Goal: Navigation & Orientation: Find specific page/section

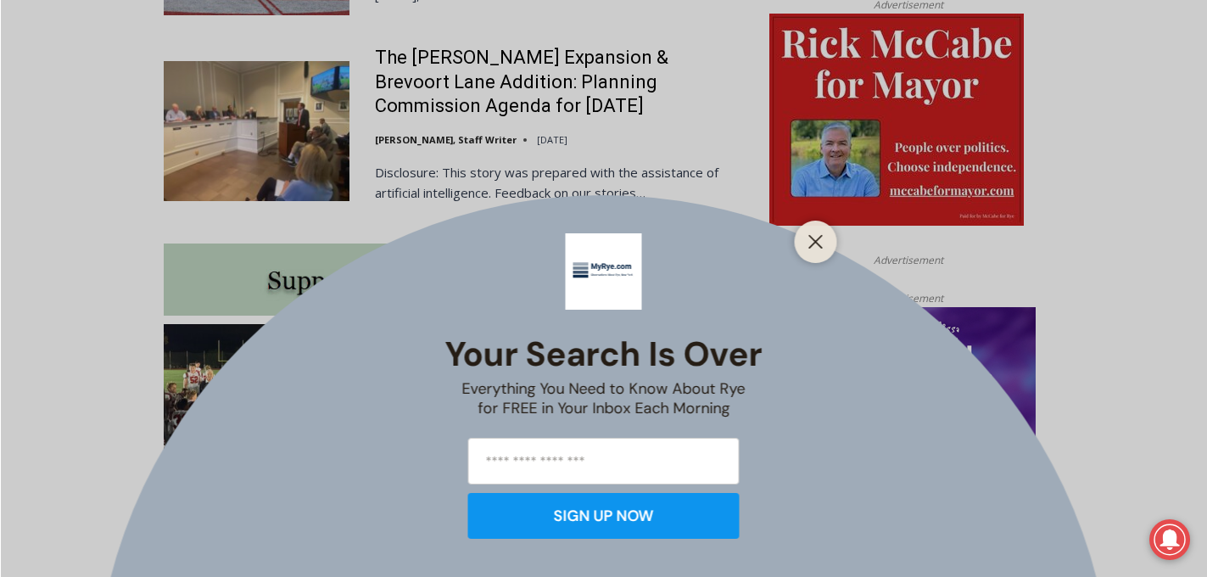
scroll to position [1311, 0]
click at [85, 183] on div "Your Search is Over Everything You Need to Know About Rye for FREE in Your Inbo…" at bounding box center [603, 288] width 1207 height 577
click at [804, 243] on button "Close" at bounding box center [816, 242] width 24 height 24
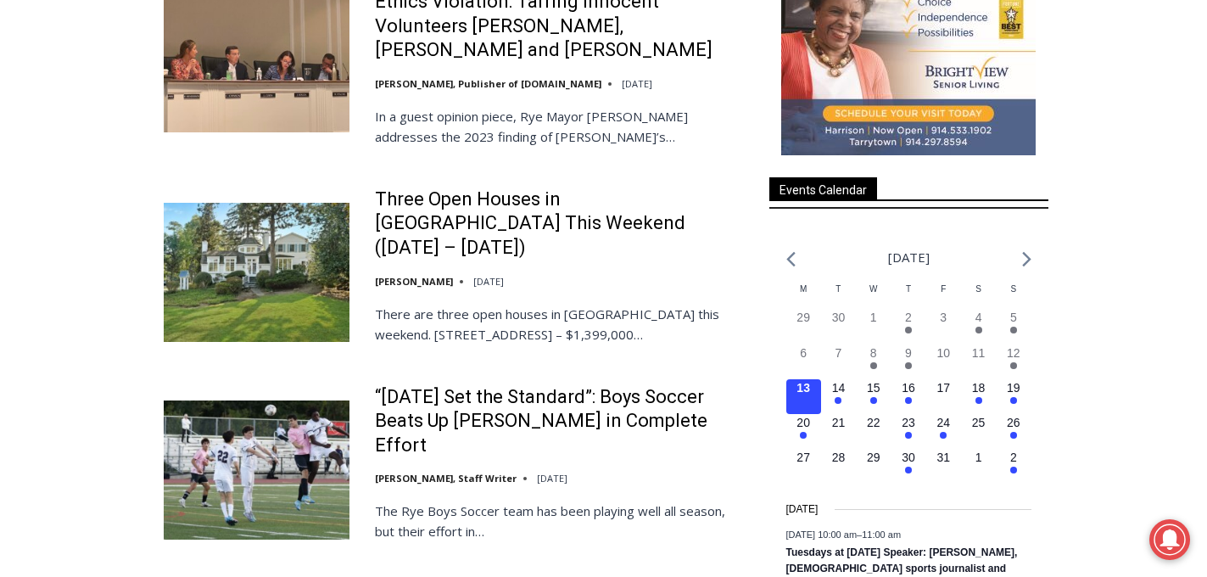
scroll to position [2191, 0]
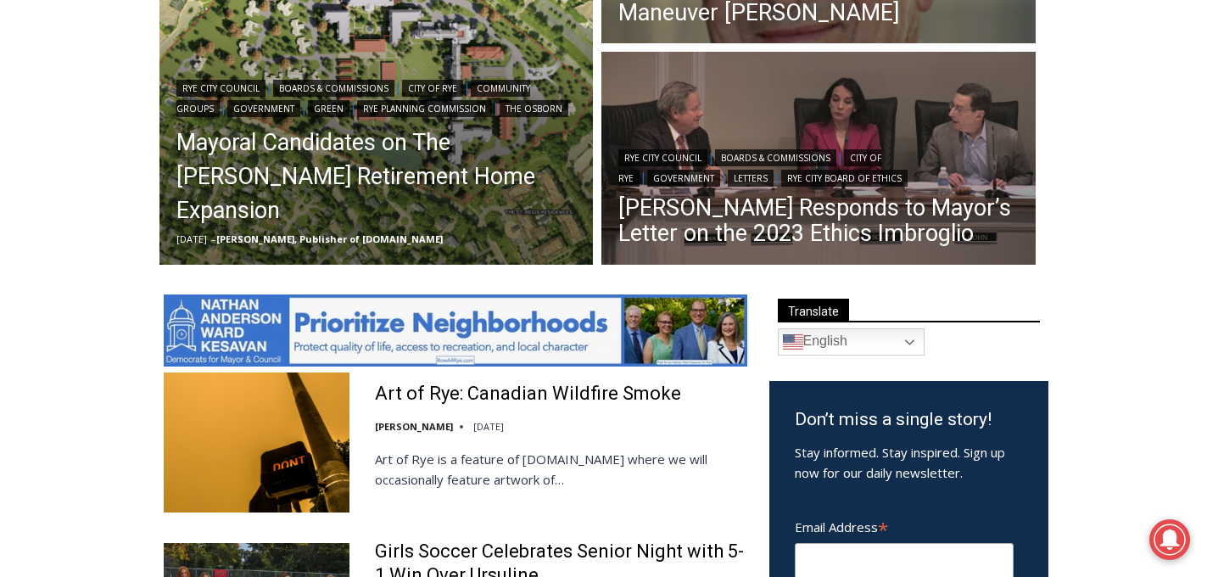
scroll to position [821, 0]
